Goal: Information Seeking & Learning: Check status

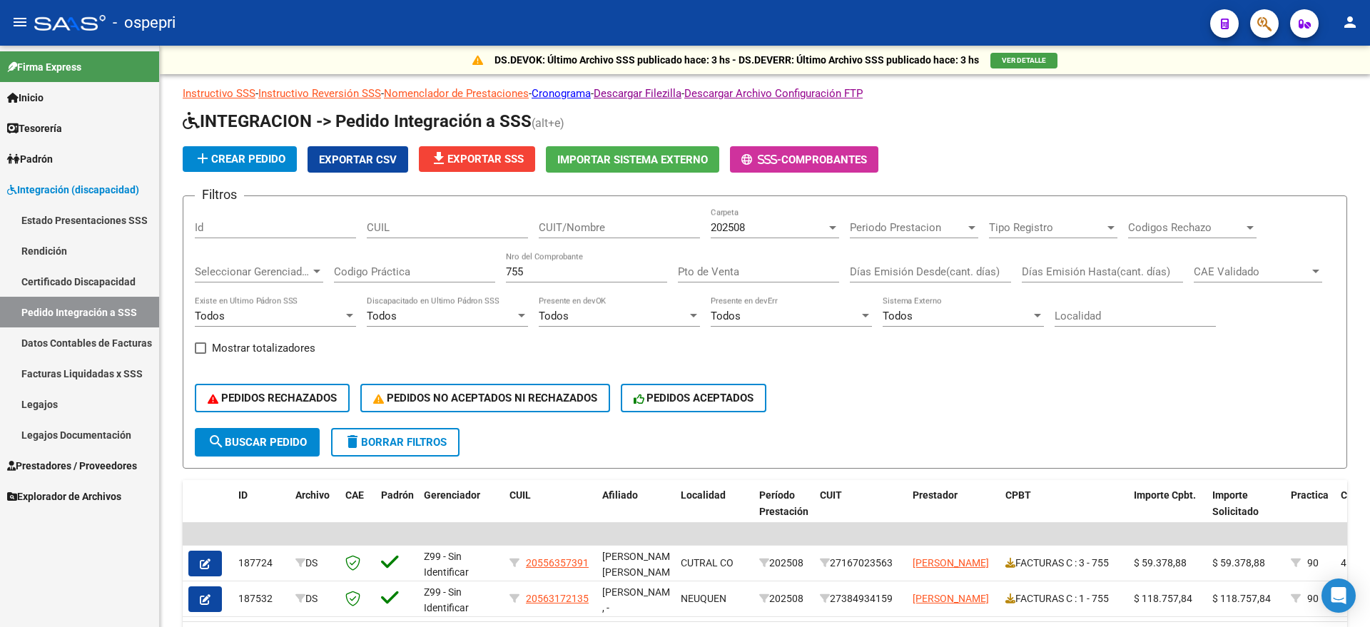
scroll to position [89, 0]
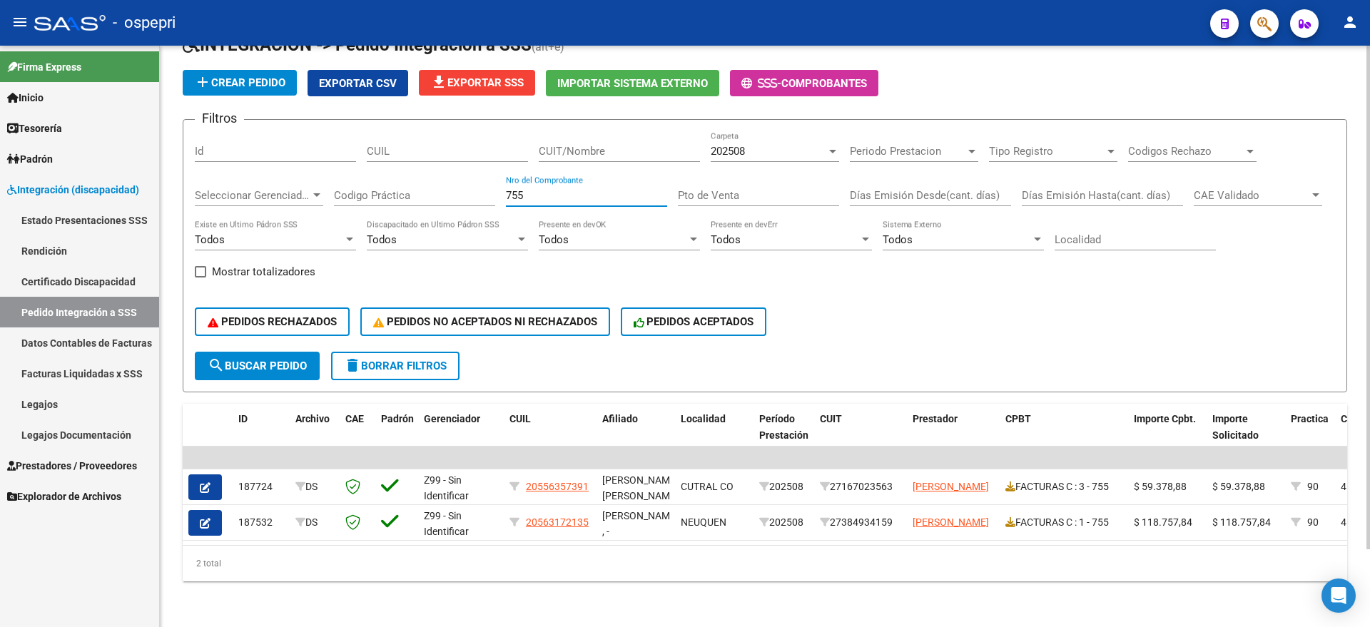
drag, startPoint x: 520, startPoint y: 194, endPoint x: 501, endPoint y: 196, distance: 18.7
click at [501, 196] on div "Filtros Id CUIL CUIT/Nombre 202508 Carpeta Periodo Prestacion Periodo Prestacio…" at bounding box center [765, 241] width 1140 height 220
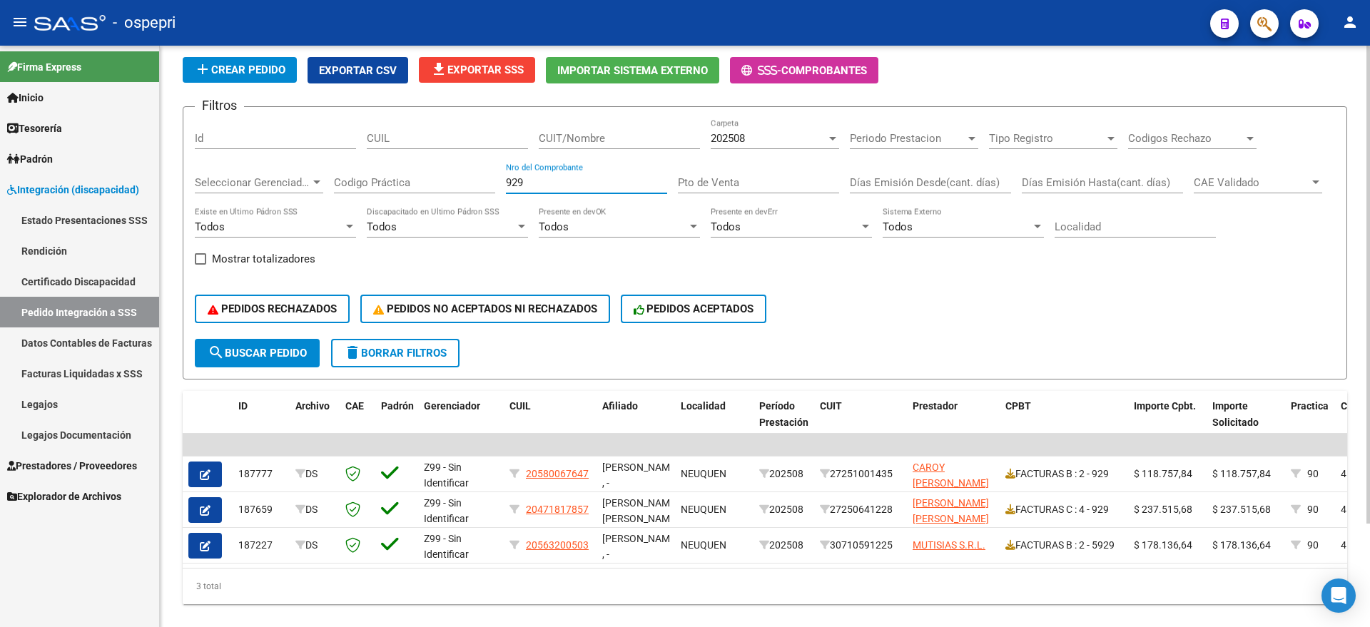
type input "929"
click at [720, 135] on span "202508" at bounding box center [727, 138] width 34 height 13
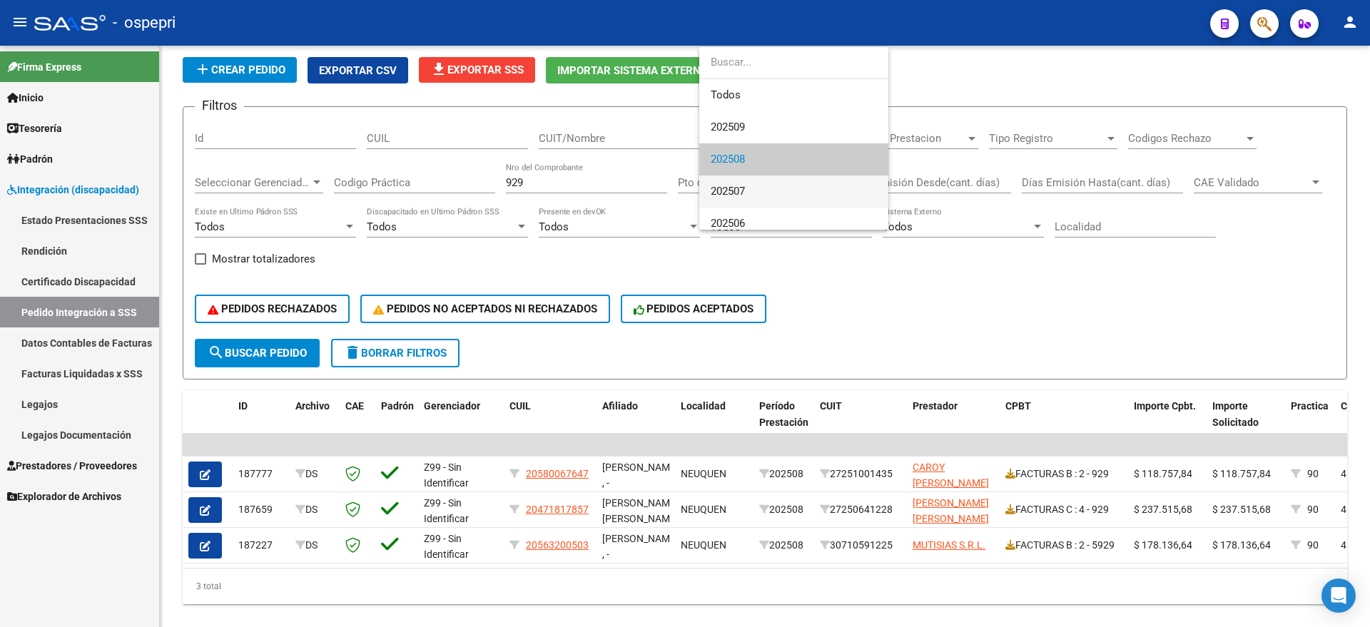
scroll to position [21, 0]
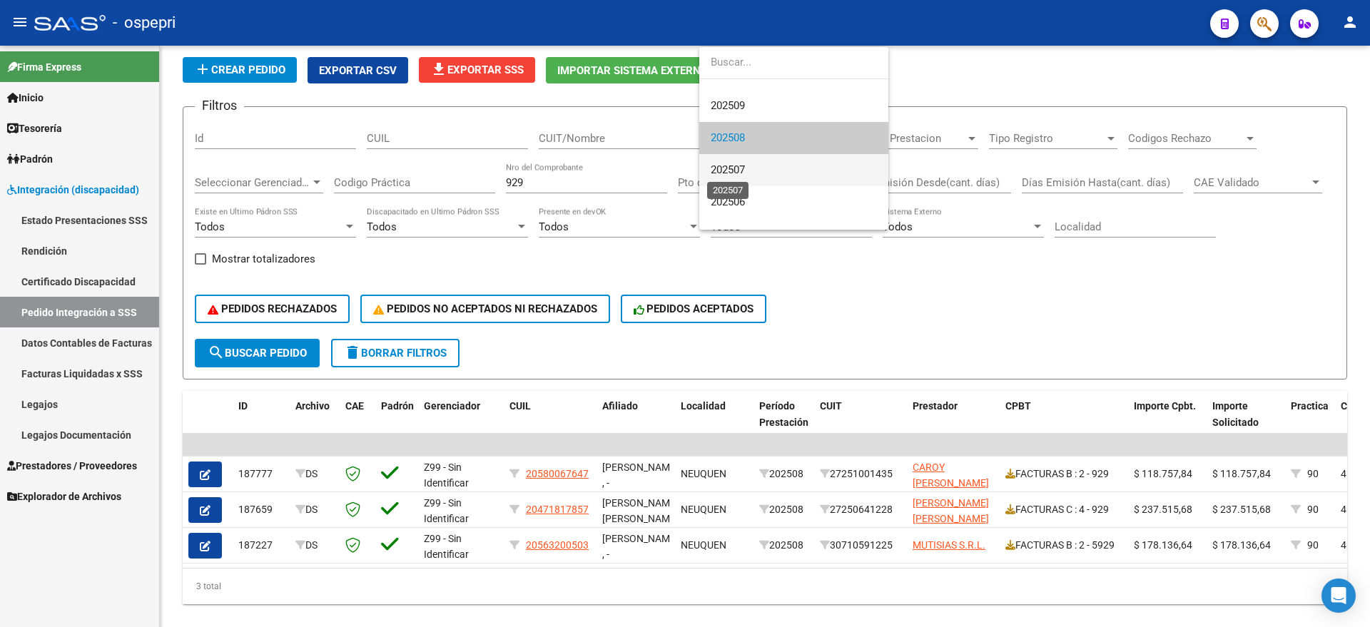
click at [727, 166] on span "202507" at bounding box center [727, 169] width 34 height 13
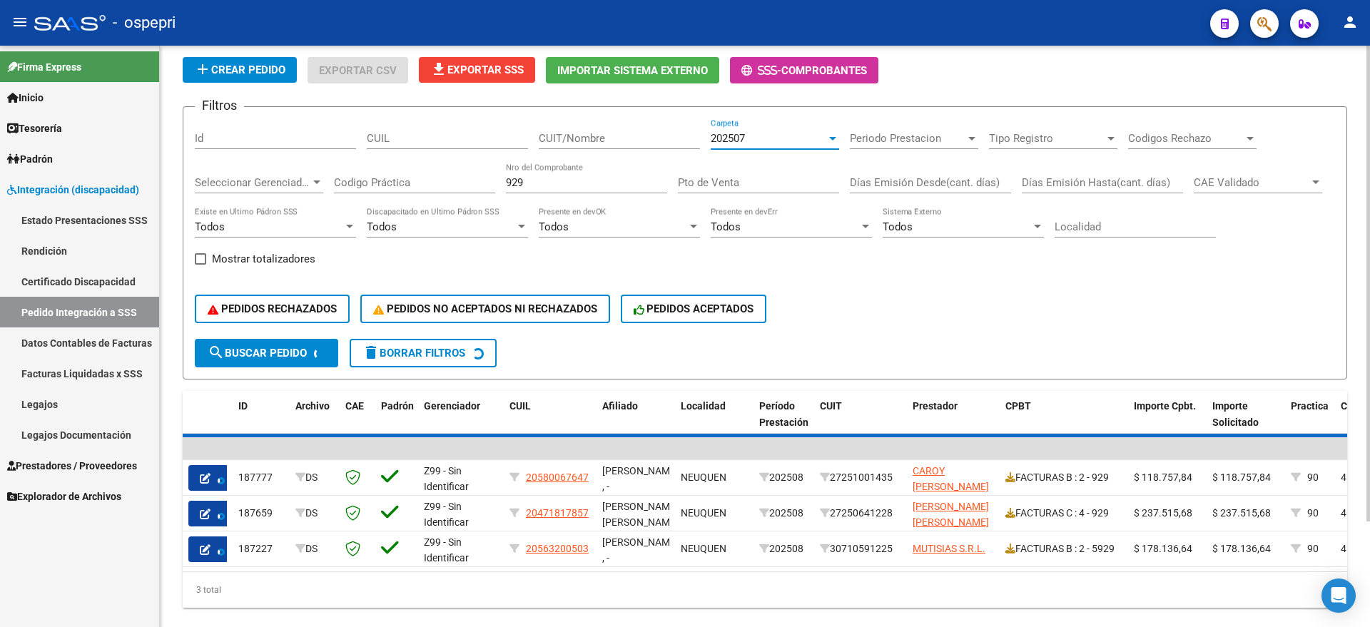
scroll to position [54, 0]
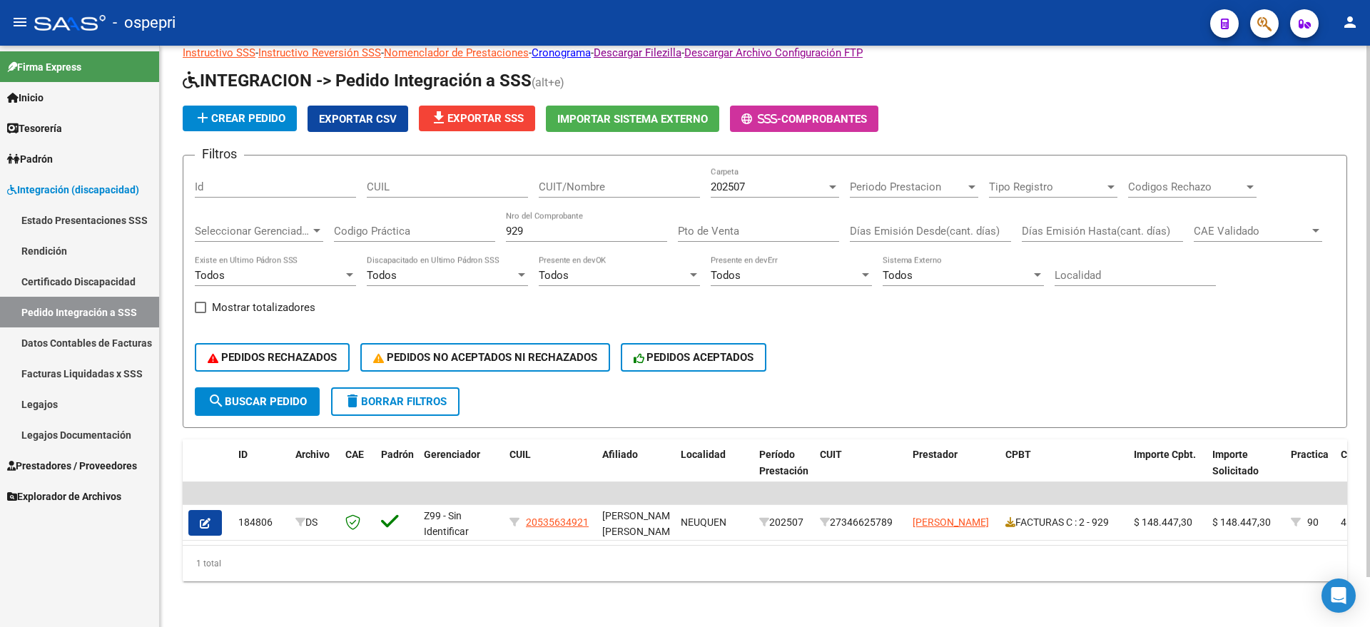
click at [734, 133] on app-list-header "INTEGRACION -> Pedido Integración a SSS (alt+e) add Crear Pedido Exportar CSV f…" at bounding box center [765, 248] width 1164 height 359
click at [741, 180] on span "202507" at bounding box center [727, 186] width 34 height 13
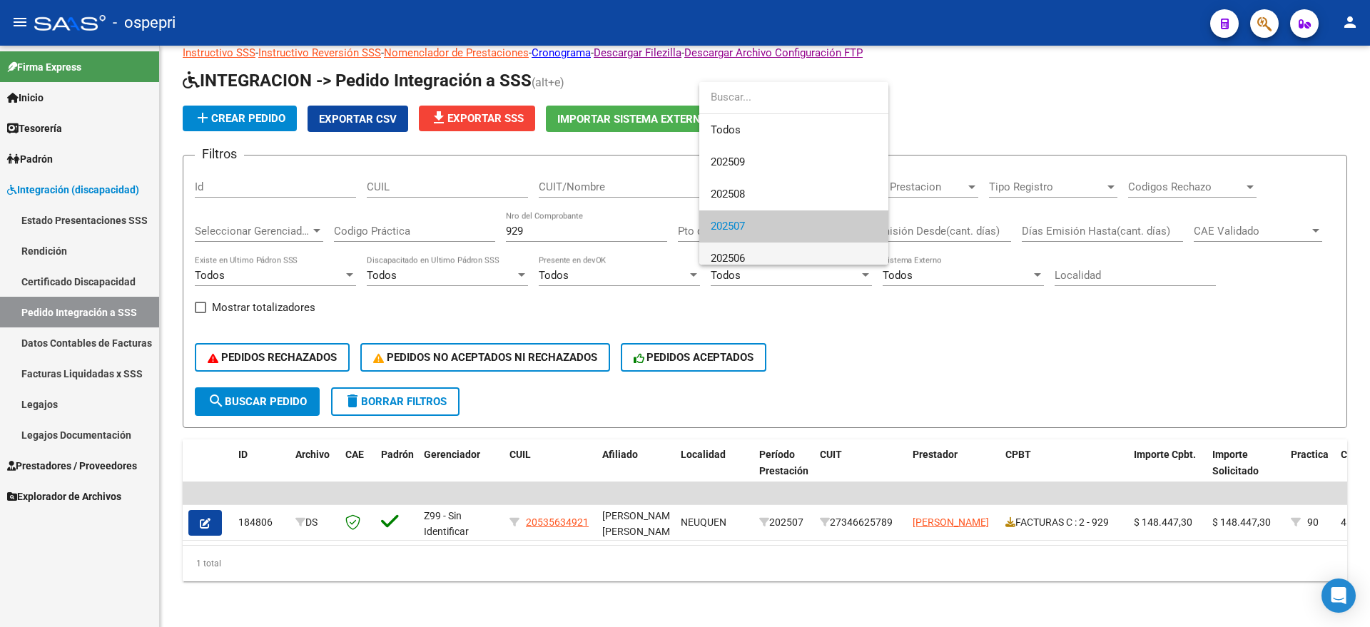
scroll to position [53, 0]
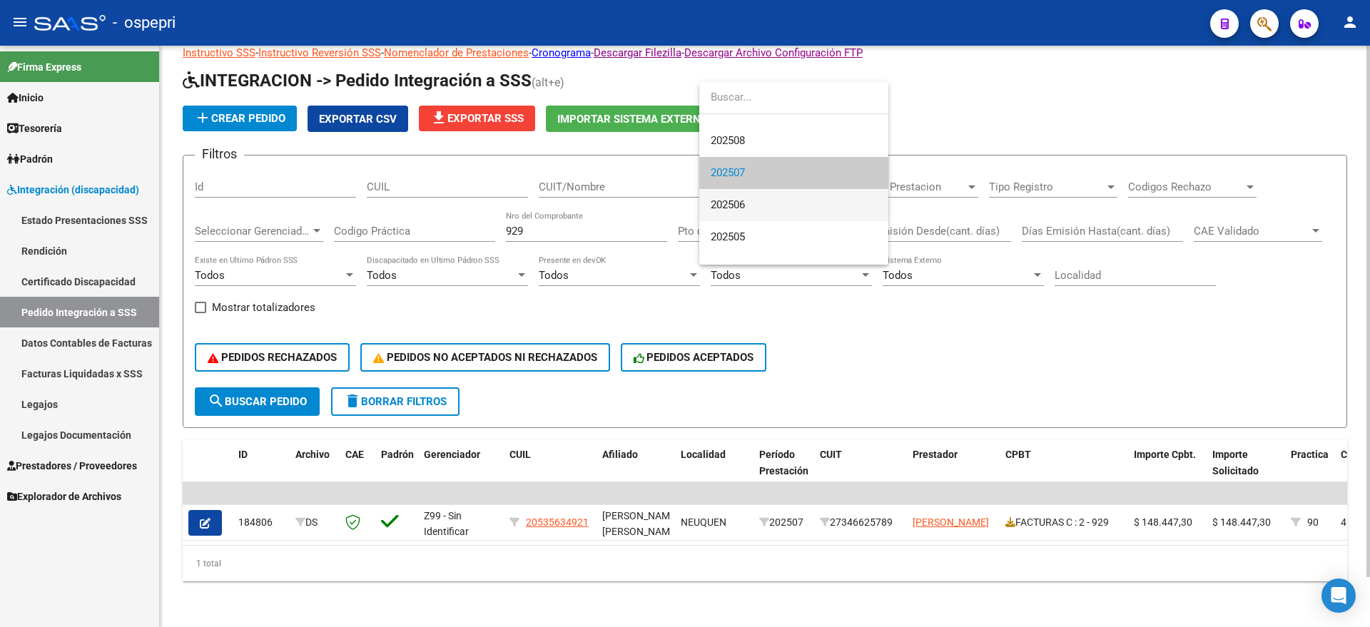
click at [740, 205] on span "202506" at bounding box center [727, 204] width 34 height 13
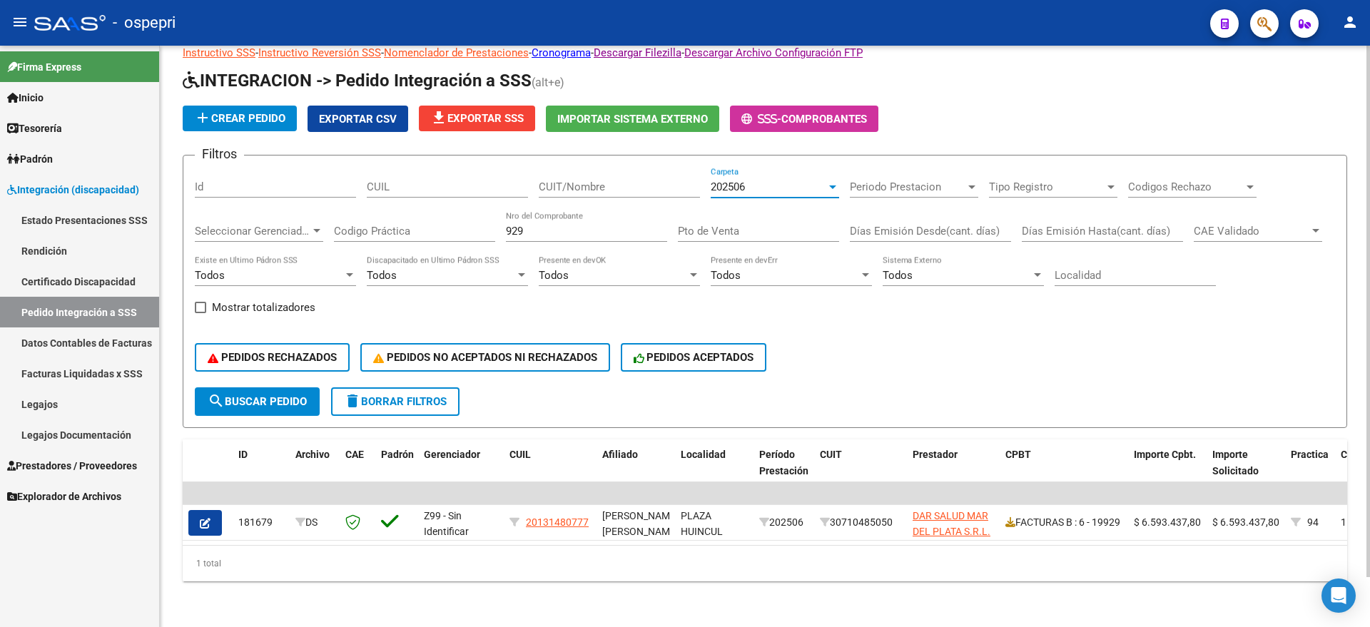
click at [739, 180] on span "202506" at bounding box center [727, 186] width 34 height 13
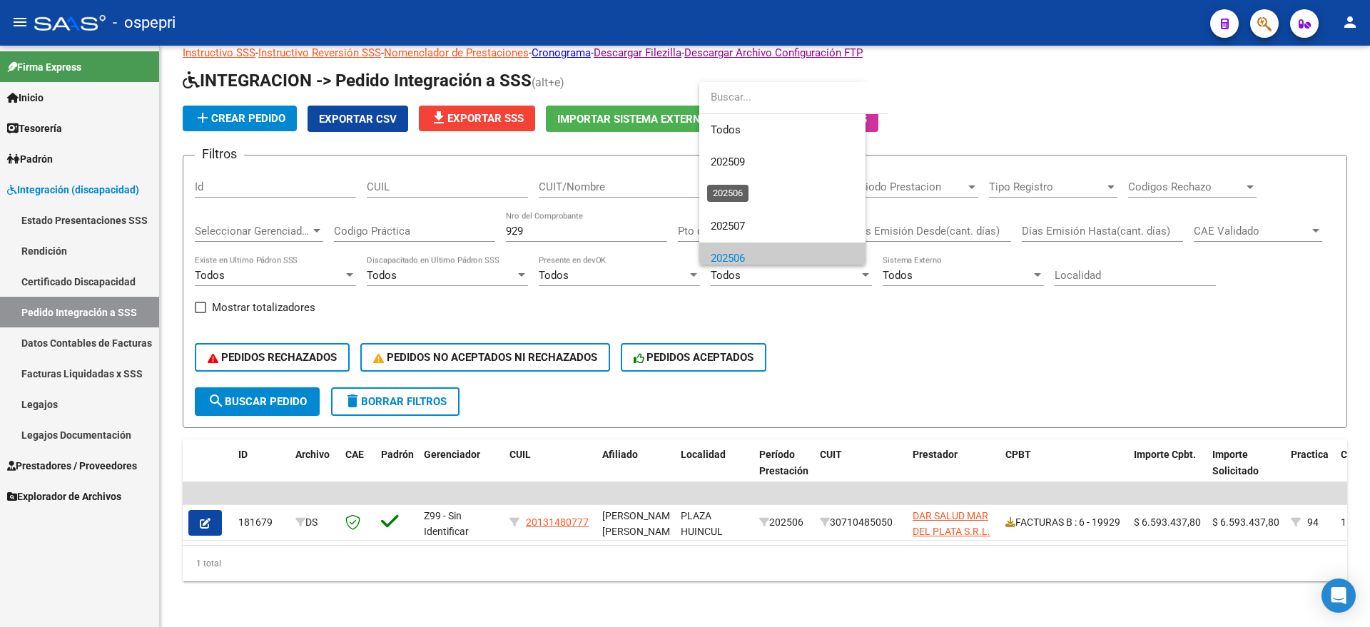
scroll to position [86, 0]
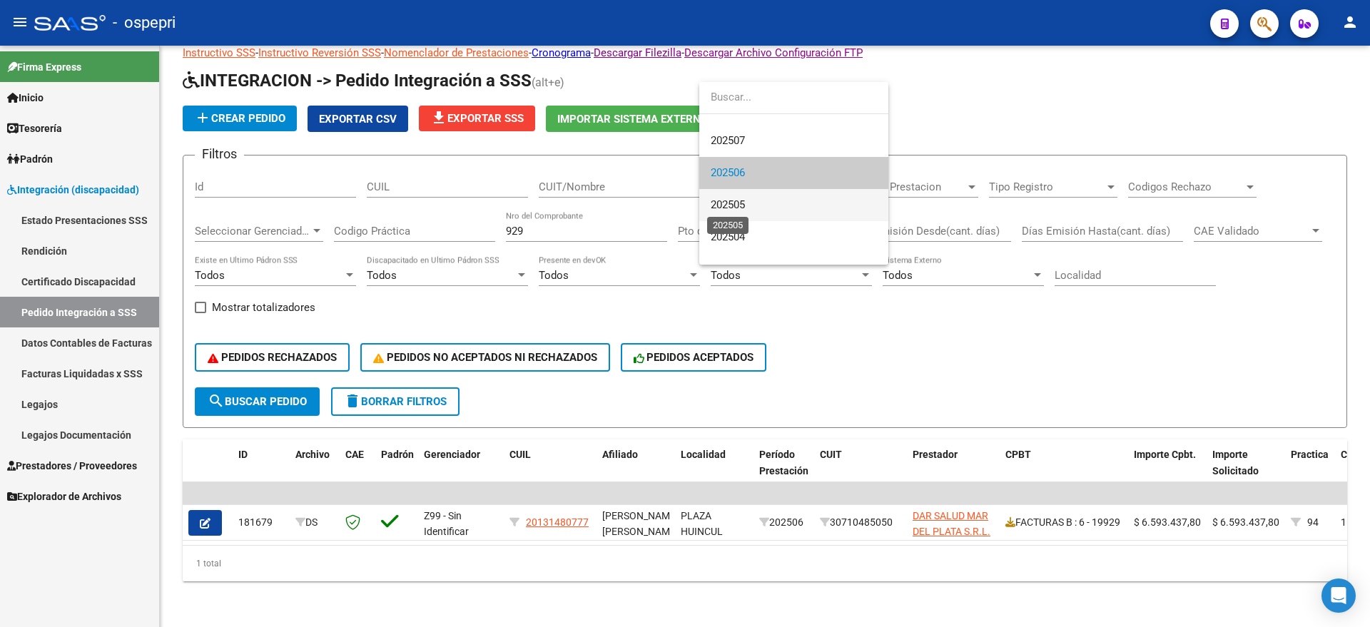
click at [740, 203] on span "202505" at bounding box center [727, 204] width 34 height 13
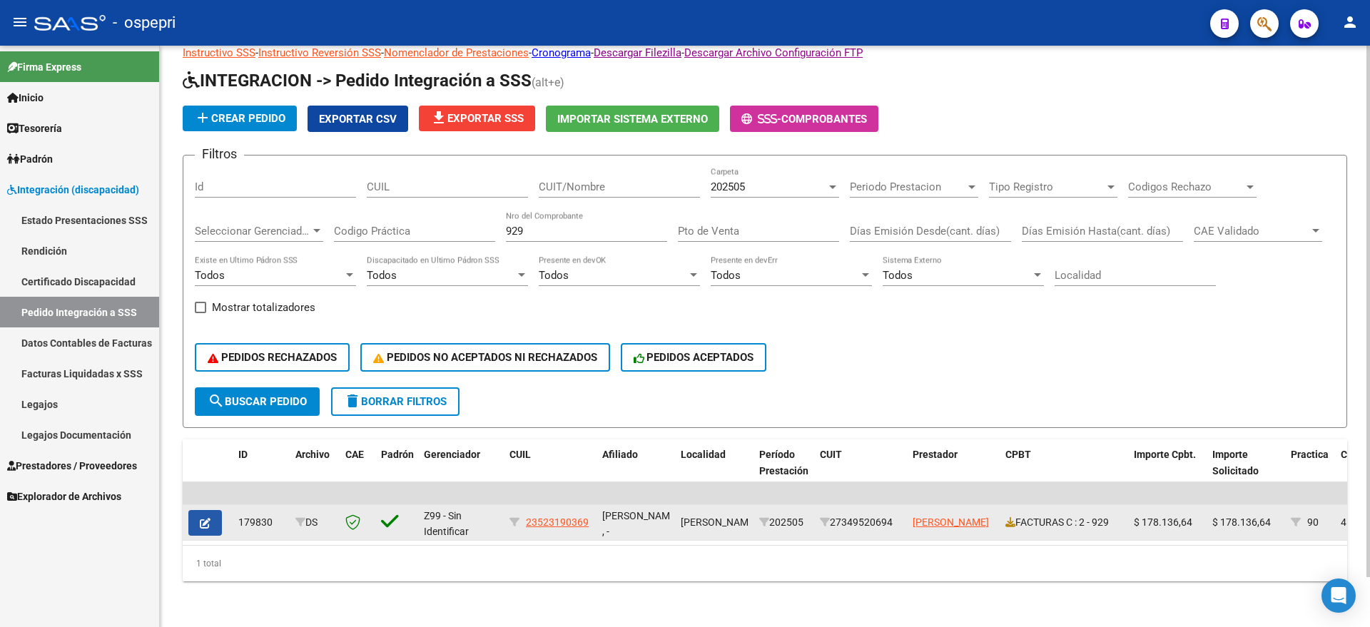
click at [198, 510] on button "button" at bounding box center [205, 523] width 34 height 26
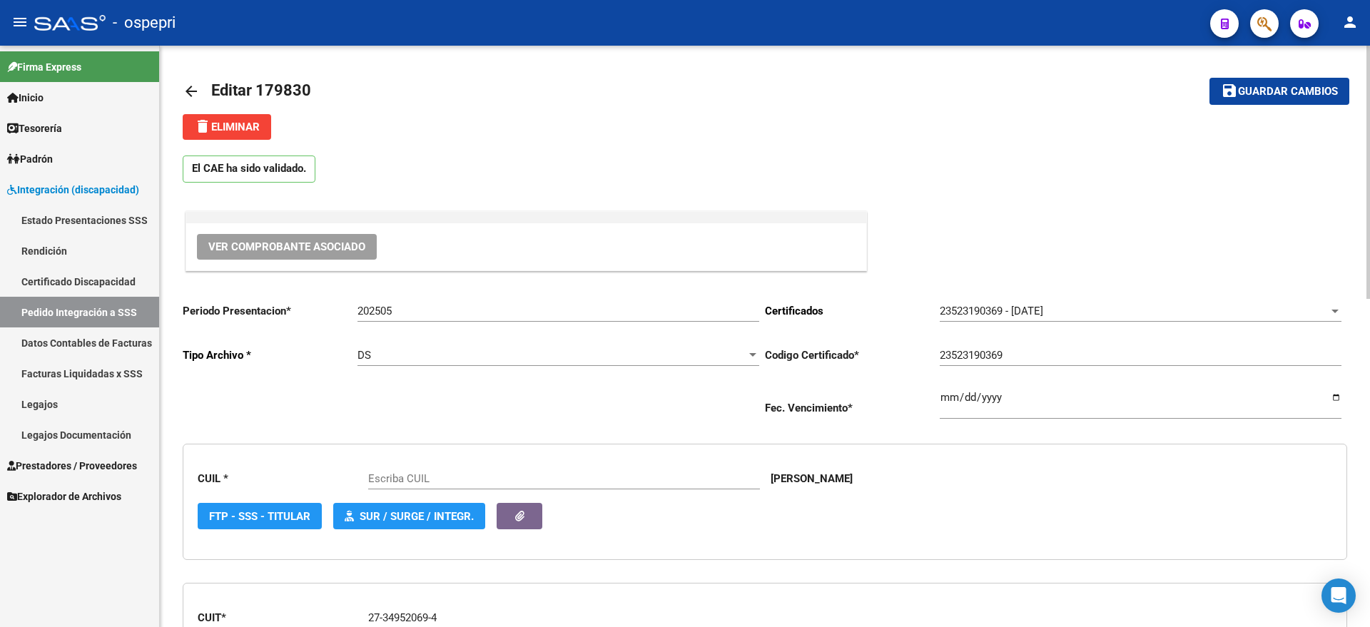
click at [290, 247] on span "Ver Comprobante Asociado" at bounding box center [286, 246] width 157 height 13
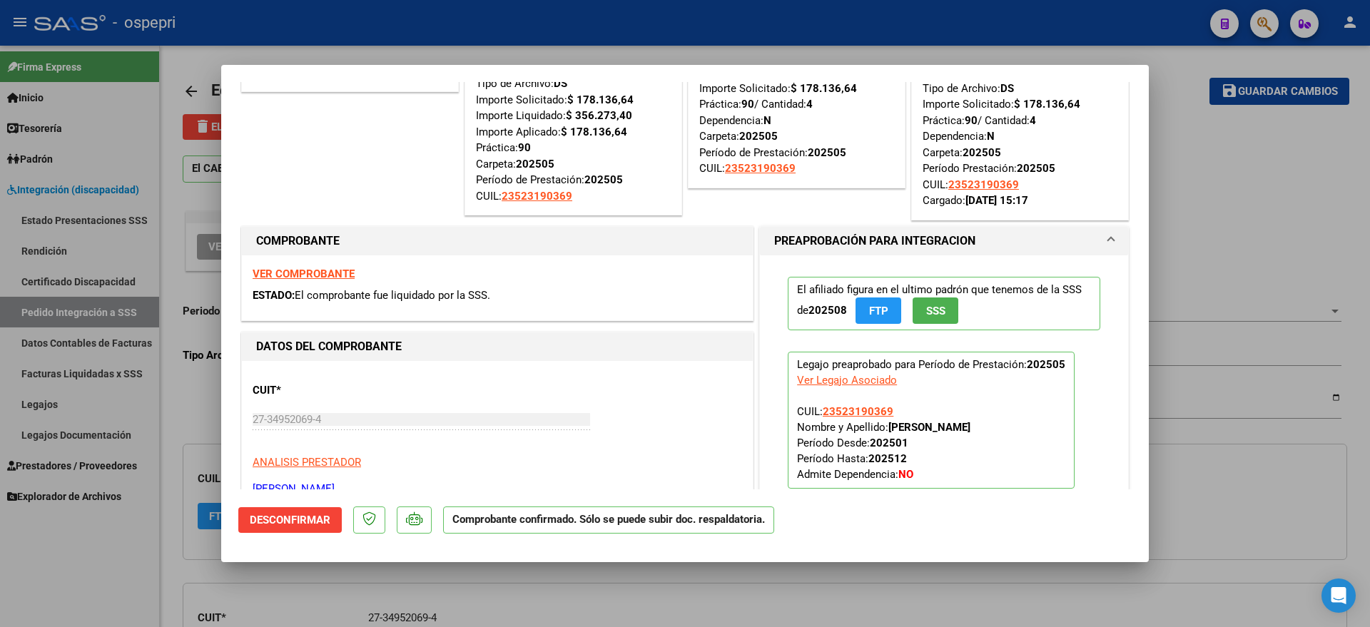
type input "23523190369"
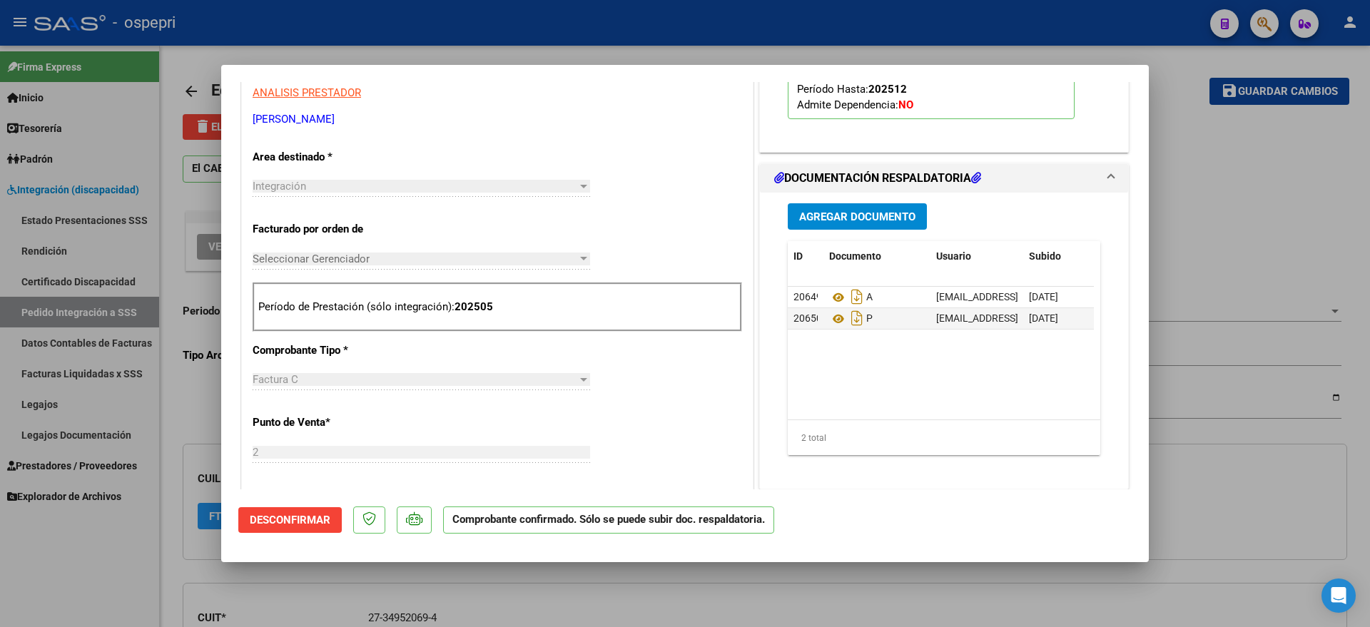
click at [1215, 244] on div at bounding box center [685, 313] width 1370 height 627
type input "$ 0,00"
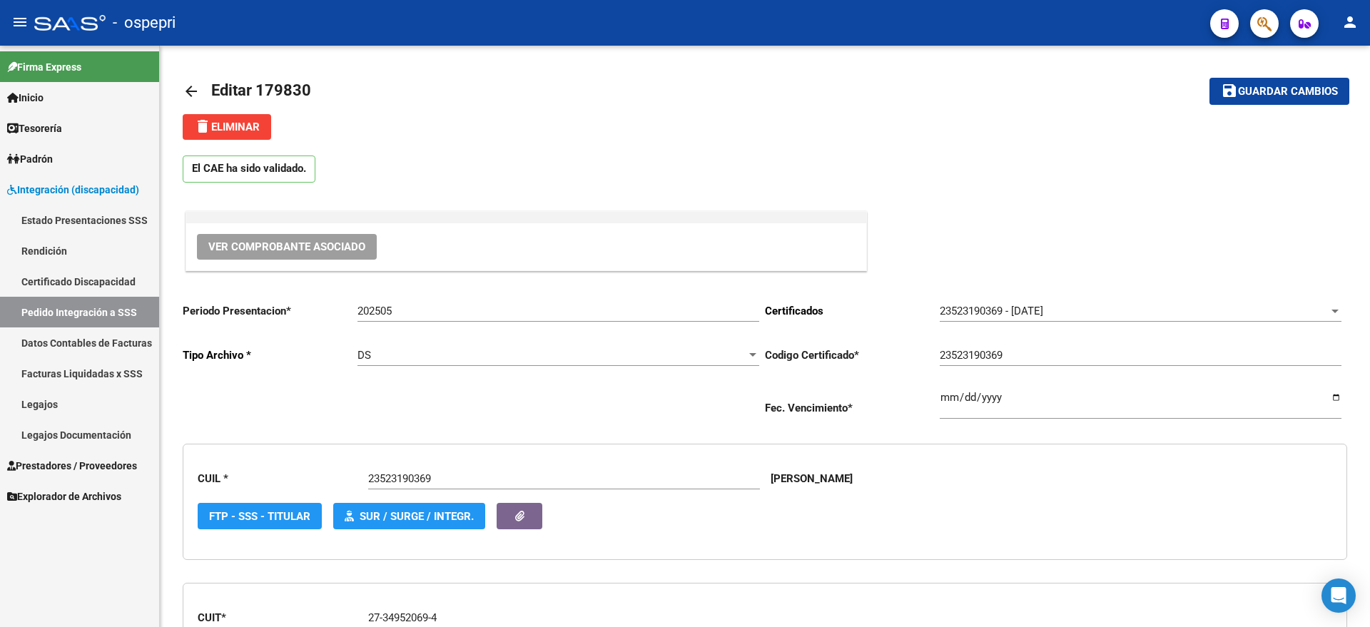
click at [76, 462] on span "Prestadores / Proveedores" at bounding box center [72, 466] width 130 height 16
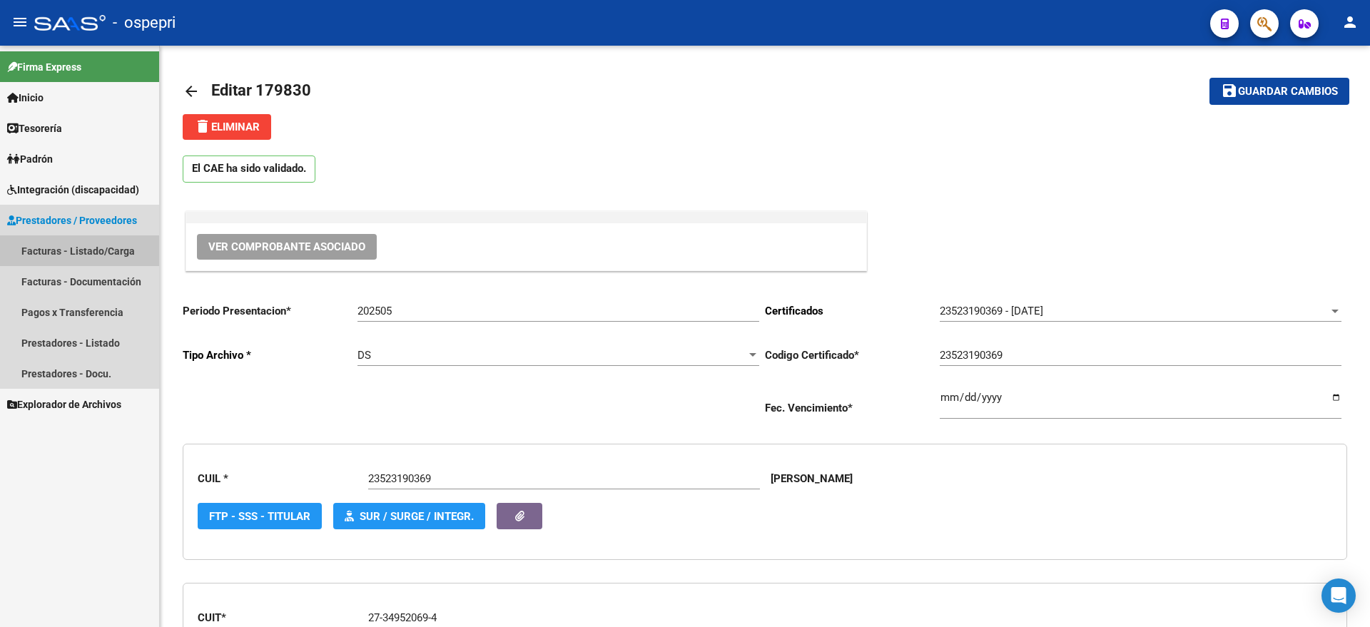
click at [63, 243] on link "Facturas - Listado/Carga" at bounding box center [79, 250] width 159 height 31
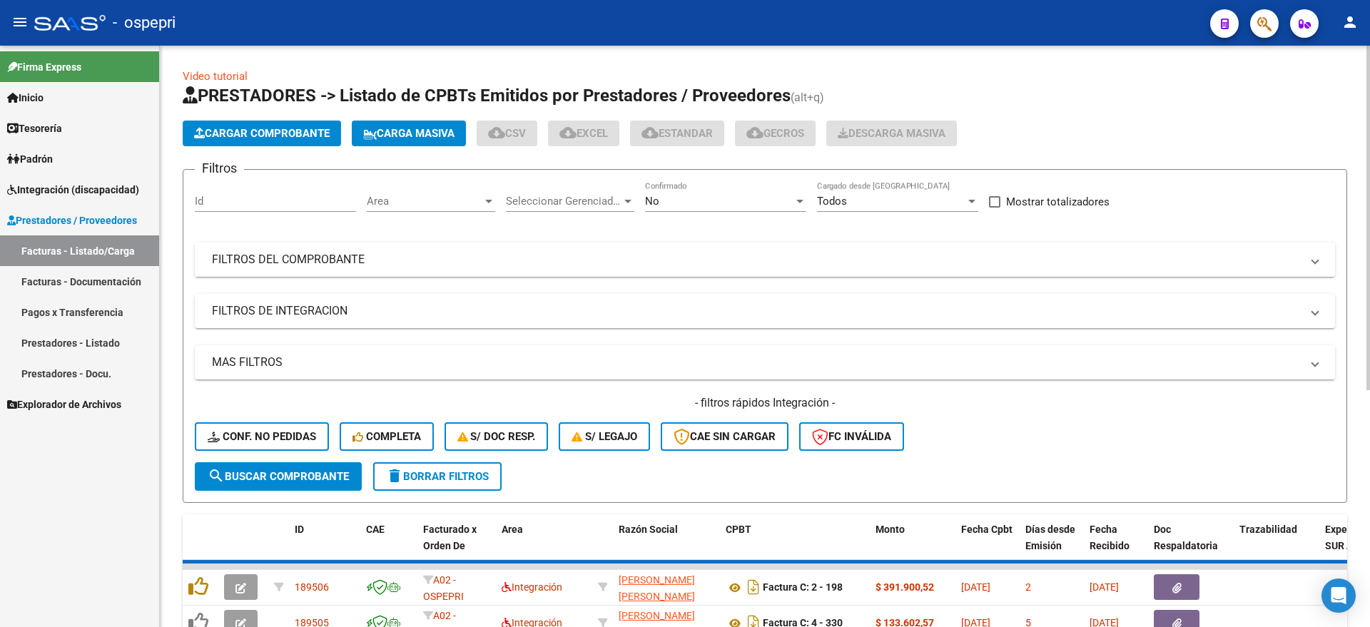
click at [250, 248] on mat-expansion-panel-header "FILTROS DEL COMPROBANTE" at bounding box center [765, 260] width 1140 height 34
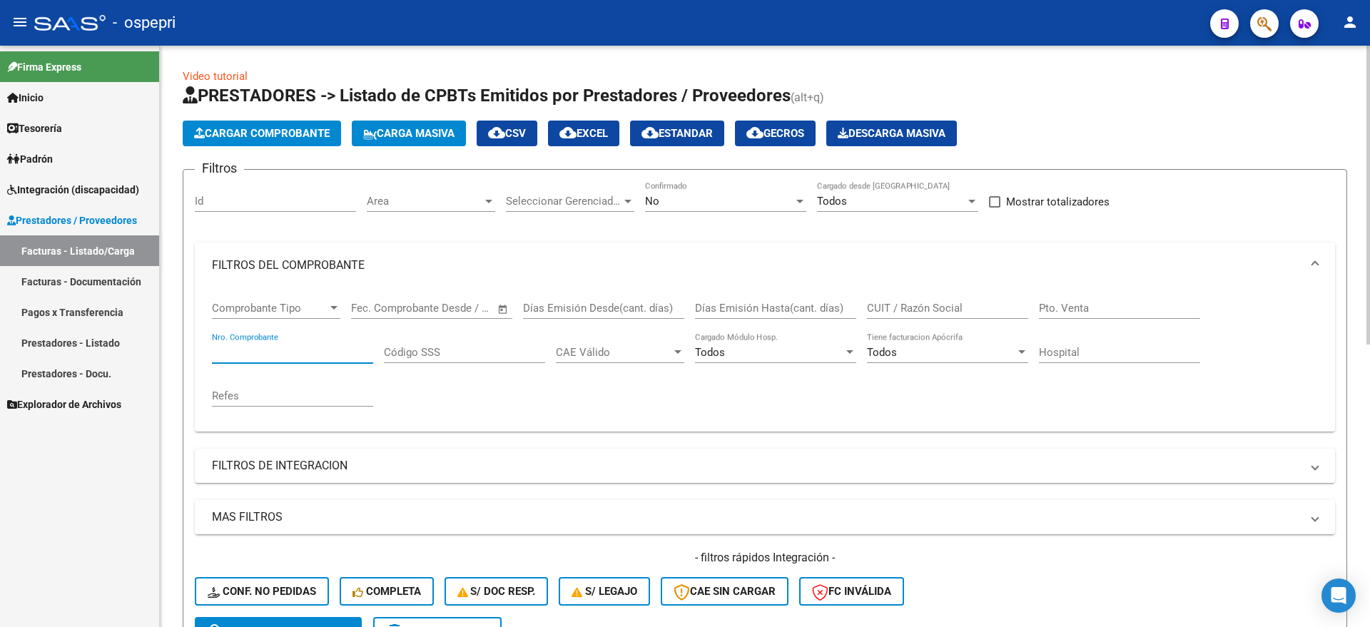
click at [275, 350] on input "Nro. Comprobante" at bounding box center [292, 352] width 161 height 13
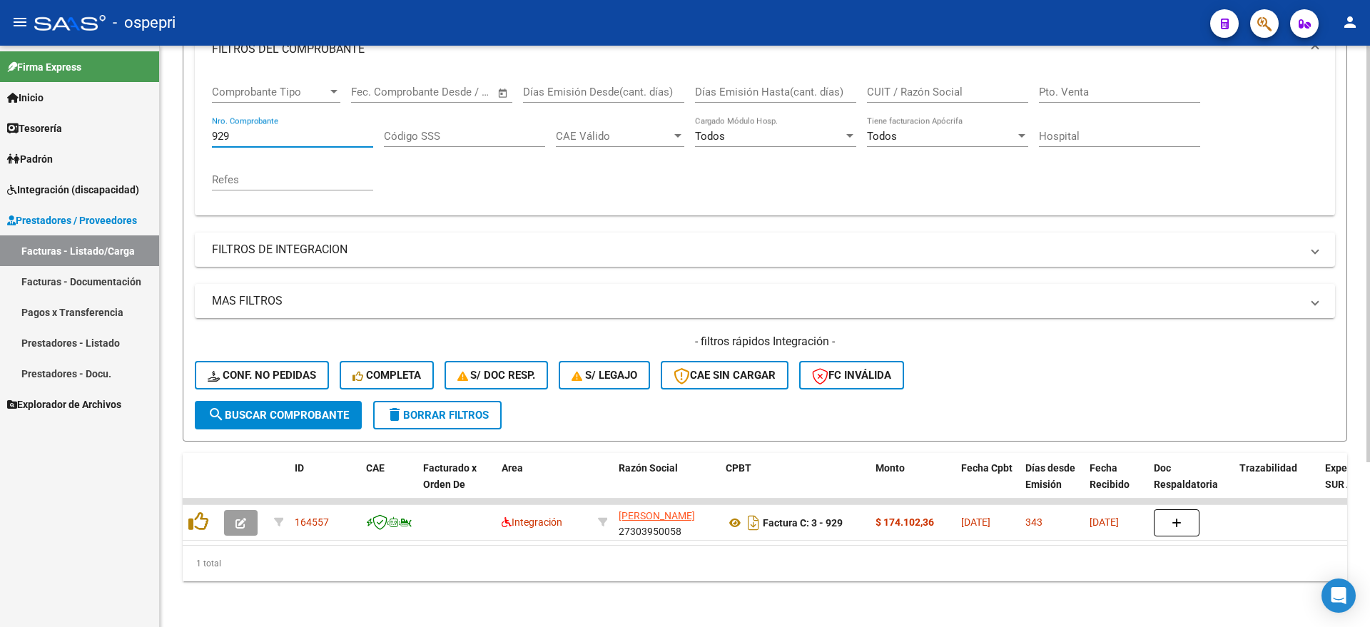
scroll to position [230, 0]
type input "929"
click at [89, 213] on span "Prestadores / Proveedores" at bounding box center [72, 221] width 130 height 16
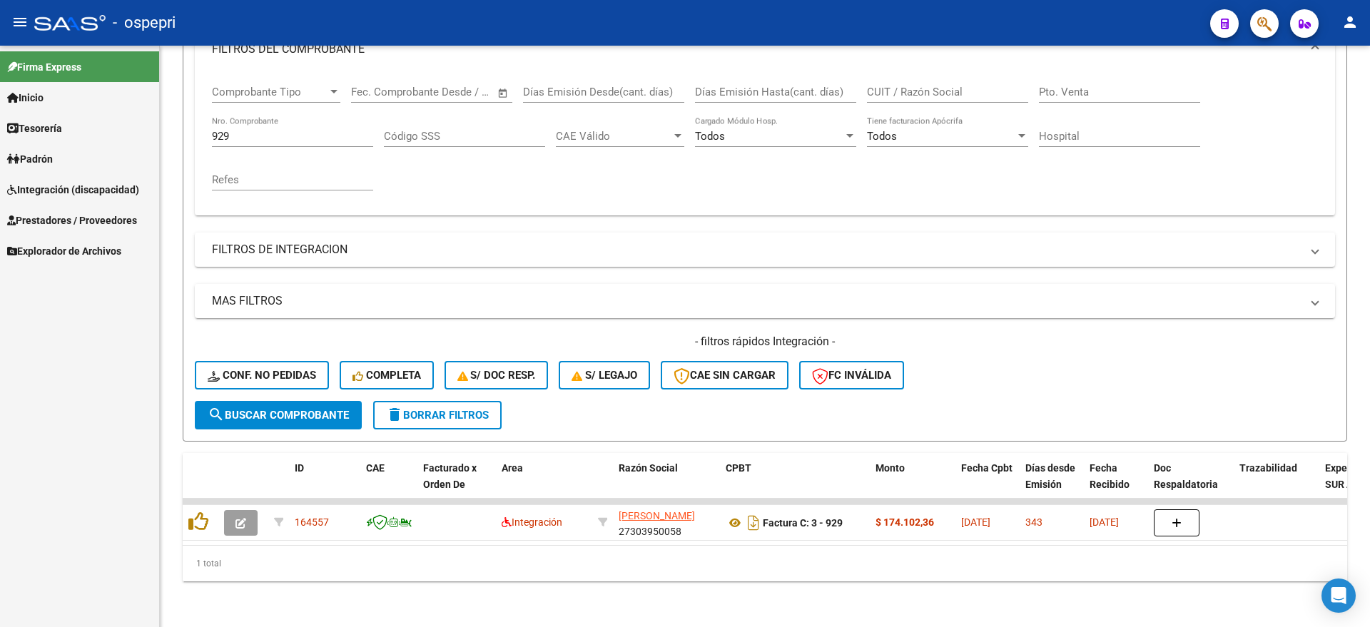
click at [98, 188] on span "Integración (discapacidad)" at bounding box center [73, 190] width 132 height 16
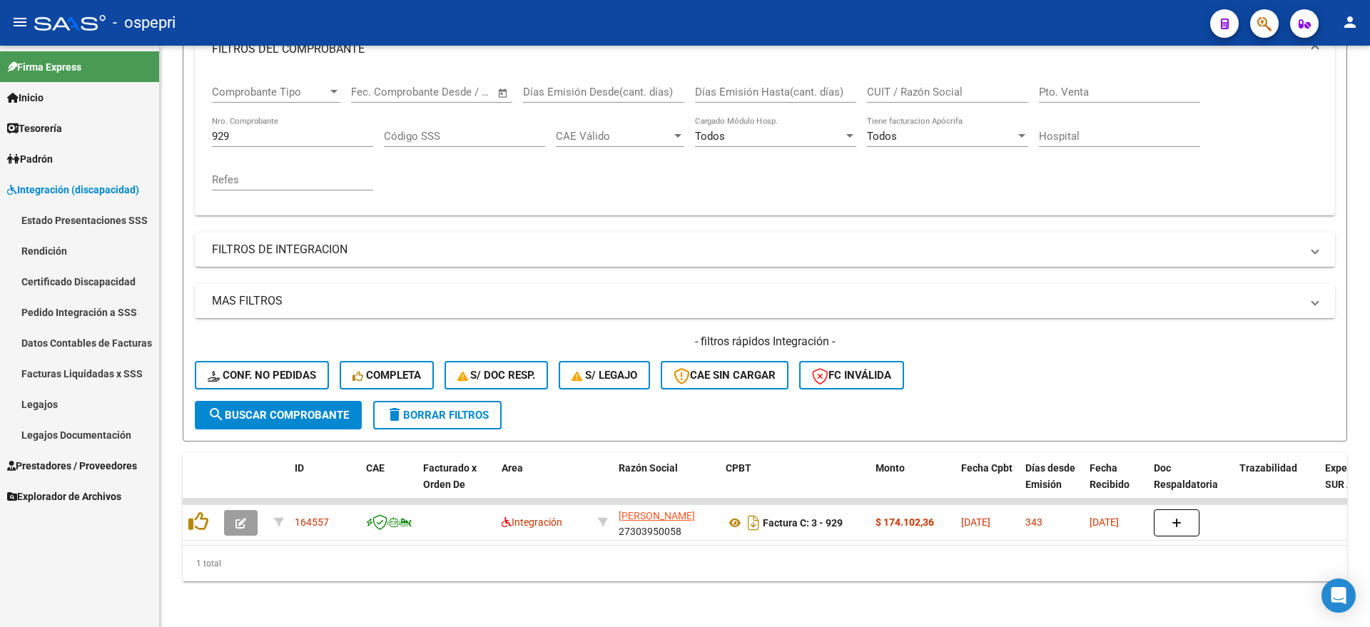
click at [53, 303] on link "Pedido Integración a SSS" at bounding box center [79, 312] width 159 height 31
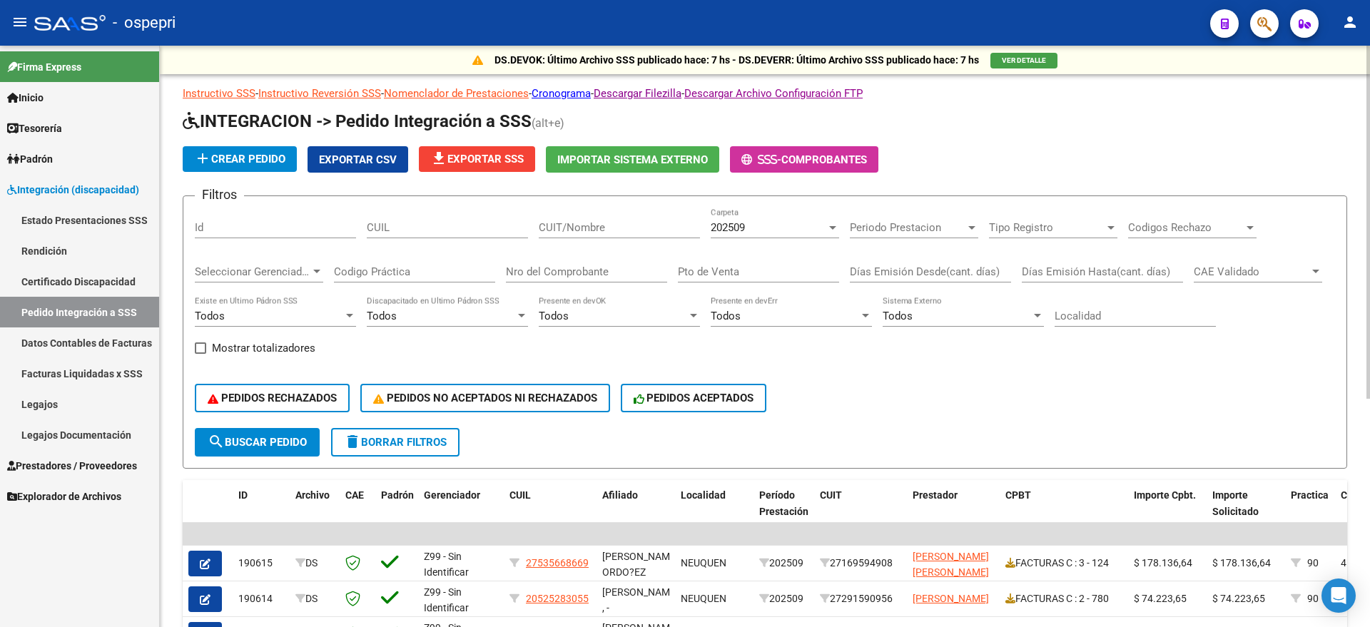
click at [581, 270] on input "Nro del Comprobante" at bounding box center [586, 271] width 161 height 13
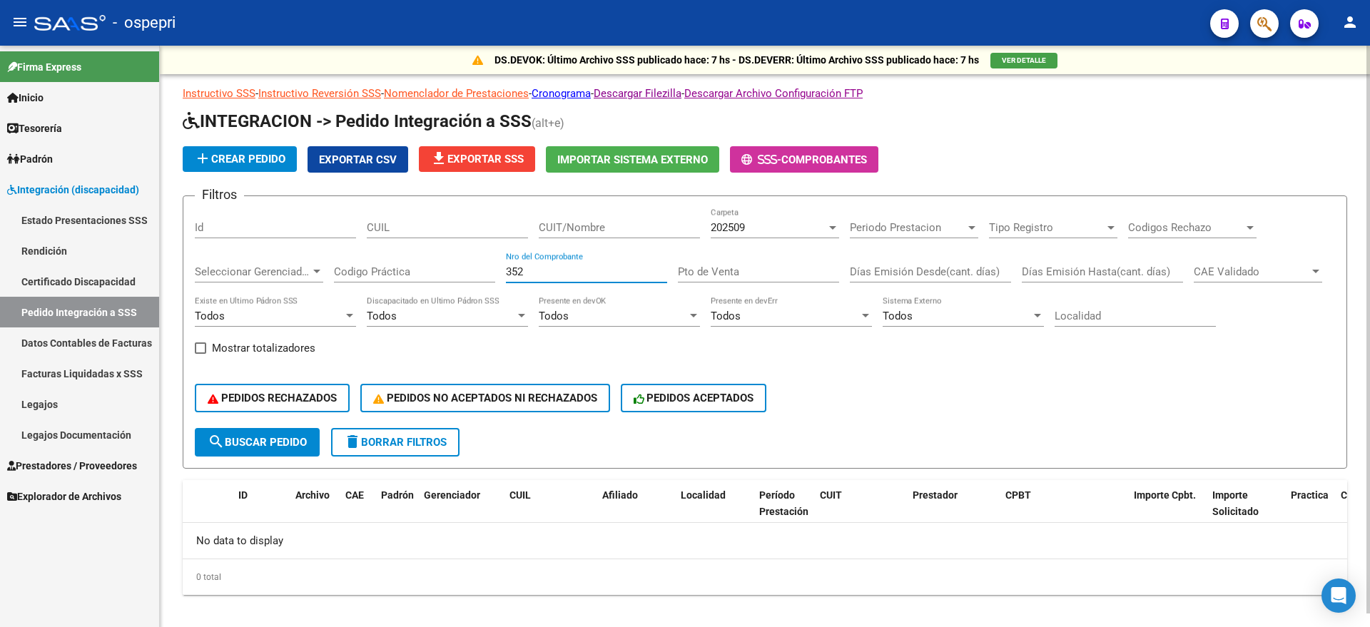
type input "352"
click at [758, 228] on div "202509" at bounding box center [768, 227] width 116 height 13
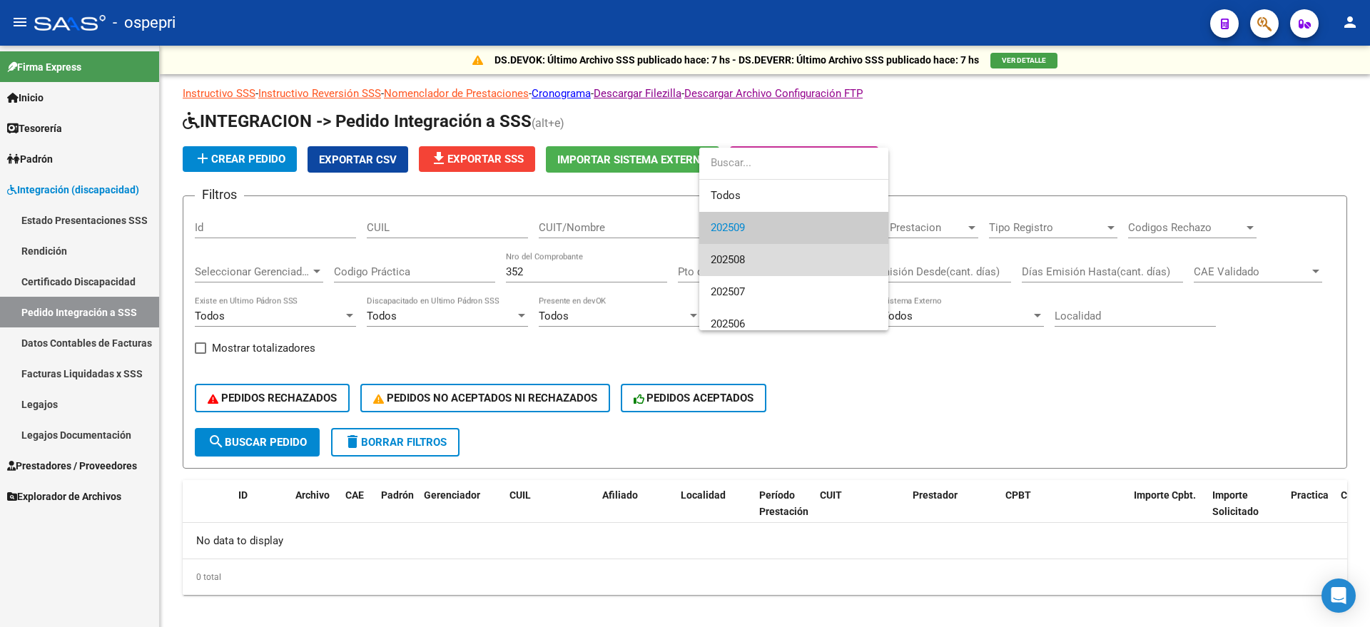
click at [761, 255] on span "202508" at bounding box center [793, 260] width 166 height 32
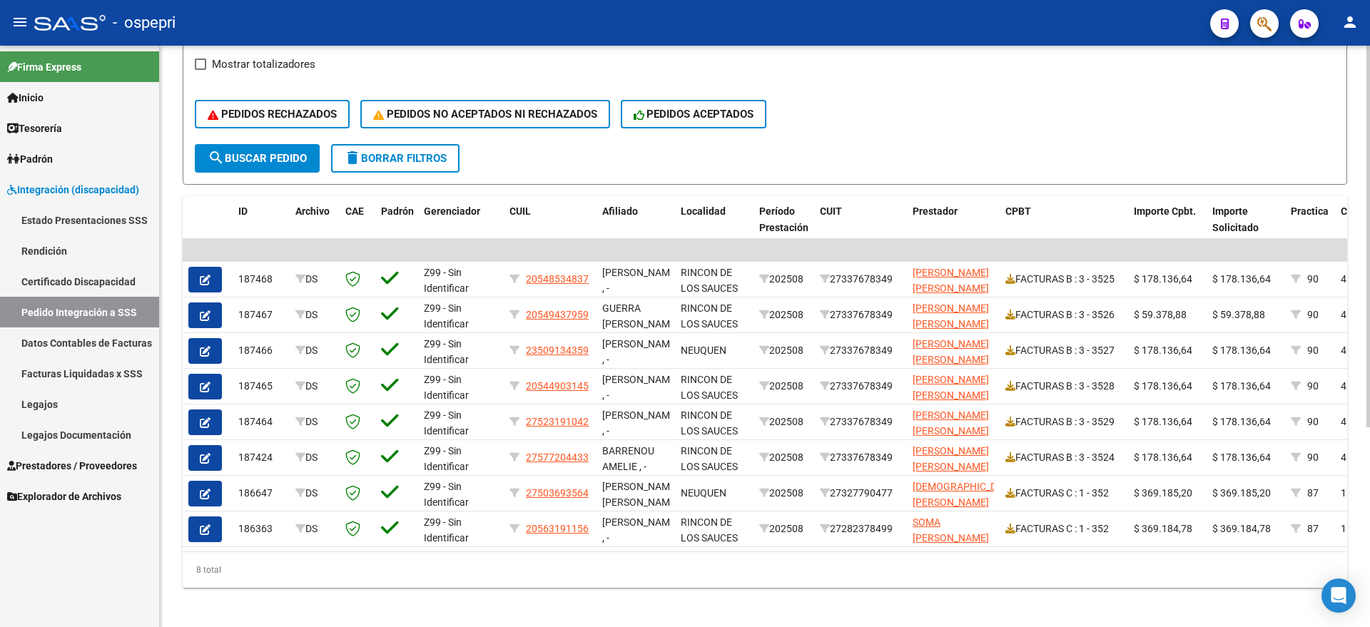
scroll to position [304, 0]
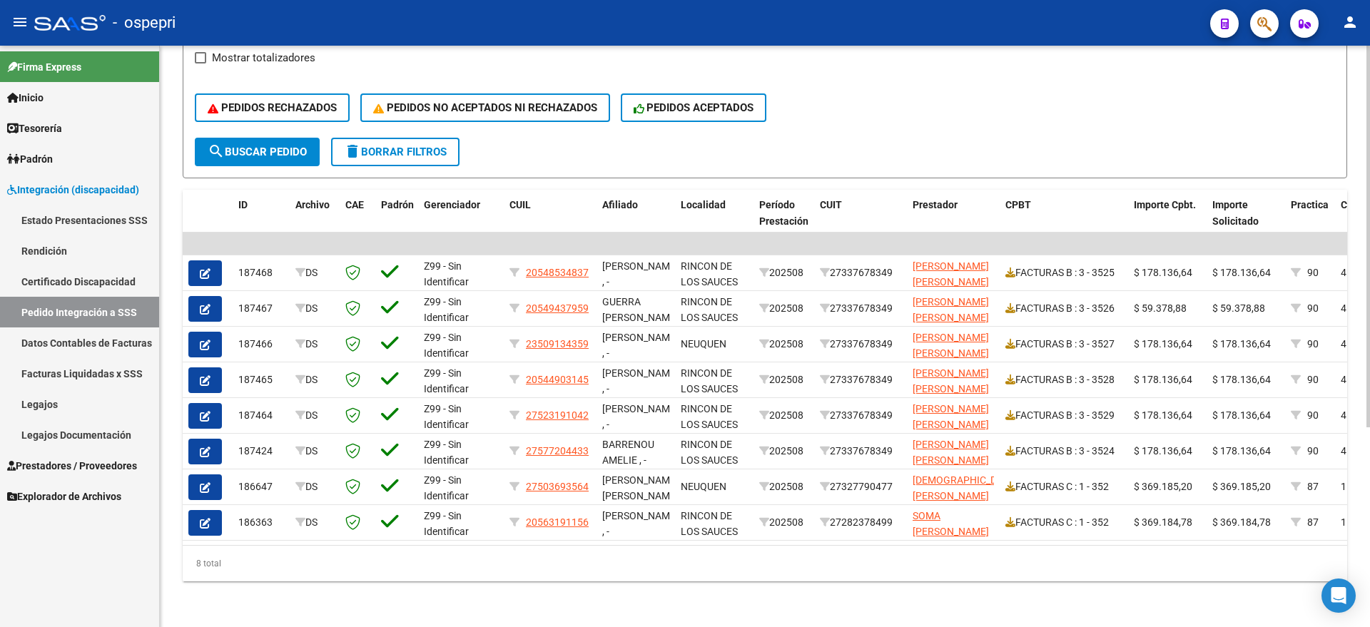
click at [989, 173] on div "Instructivo SSS - Instructivo Reversión SSS - Nomenclador de Prestaciones - Cro…" at bounding box center [765, 188] width 1164 height 786
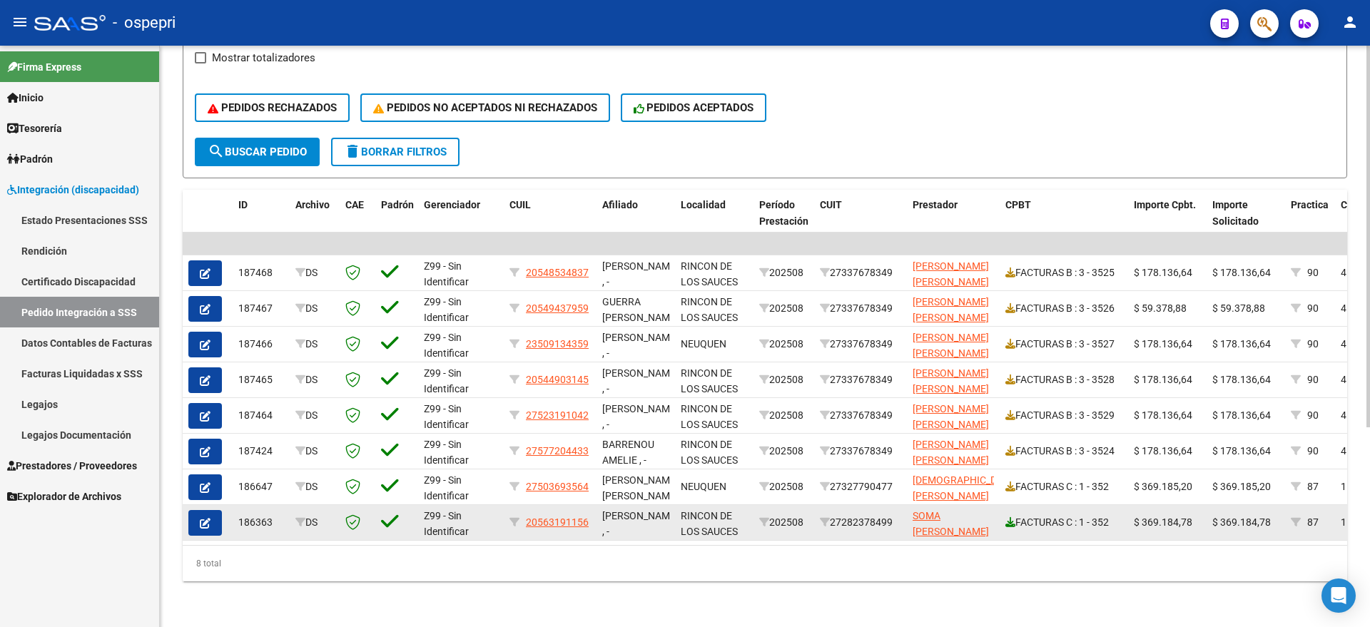
click at [1013, 517] on icon at bounding box center [1010, 522] width 10 height 10
